Goal: Go to known website: Go to known website

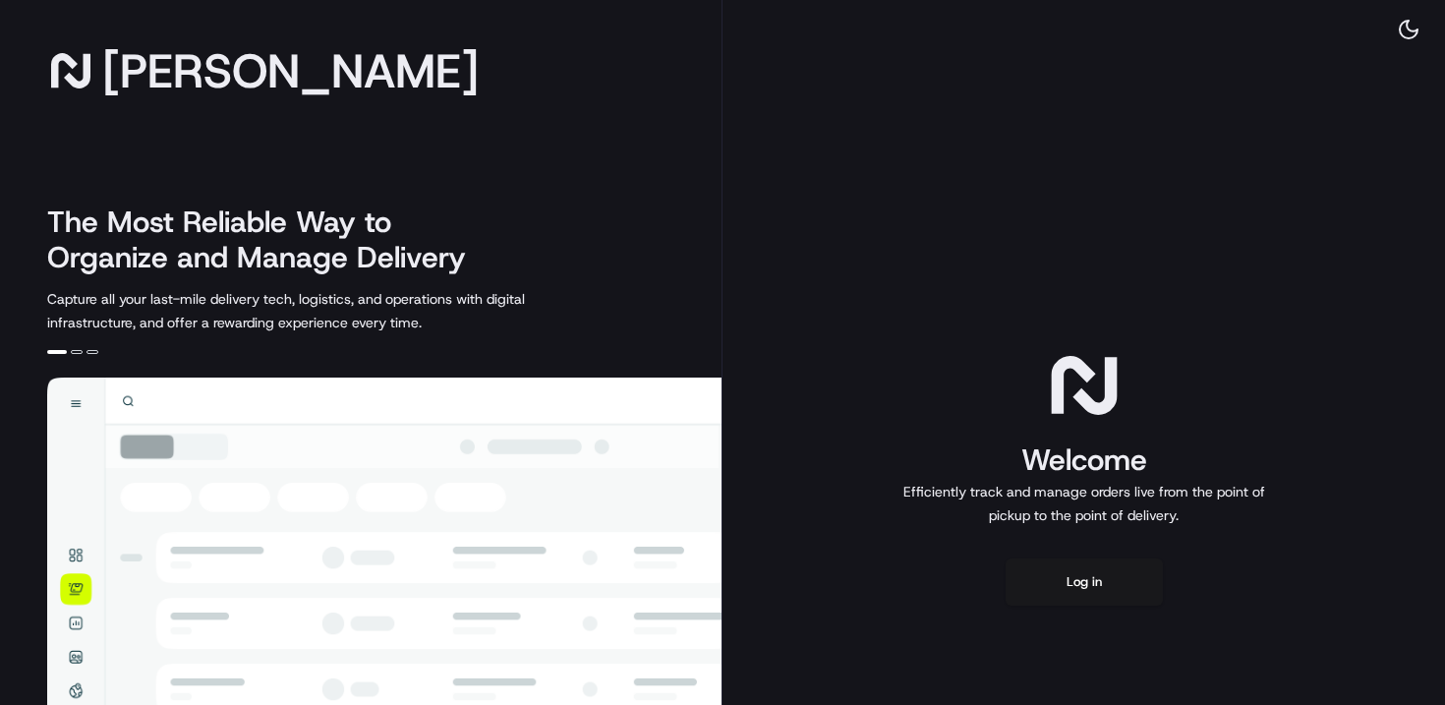
click at [1066, 608] on div "Welcome Efficiently track and manage orders live from the point of pickup to th…" at bounding box center [1084, 476] width 723 height 953
click at [1090, 587] on button "Log in" at bounding box center [1084, 581] width 157 height 47
